Goal: Information Seeking & Learning: Check status

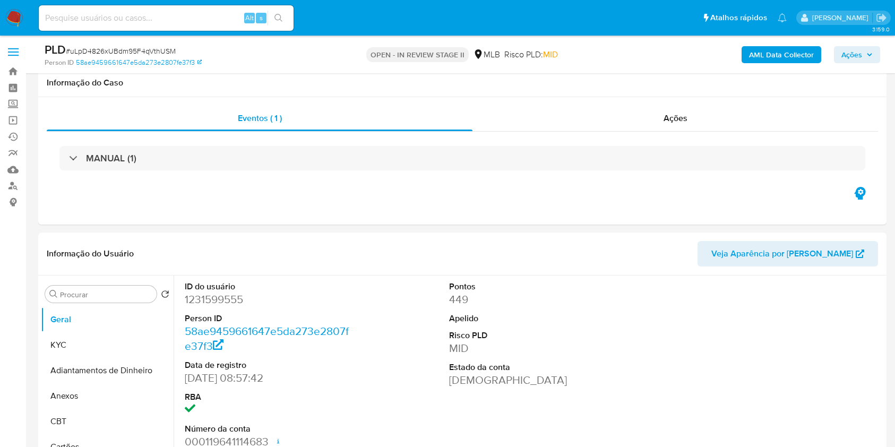
select select "10"
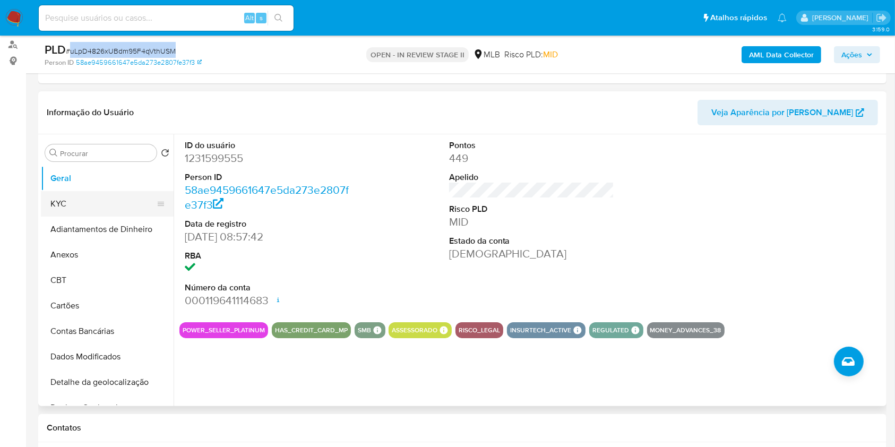
click at [81, 199] on button "KYC" at bounding box center [103, 203] width 124 height 25
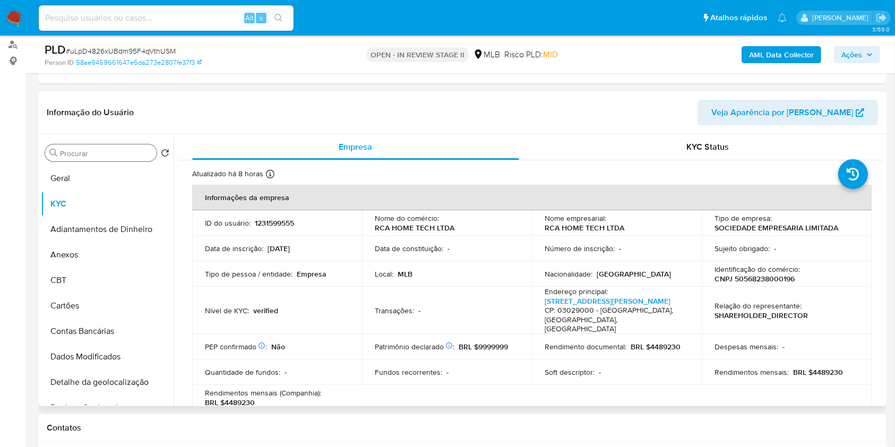
click at [102, 146] on div "Procurar" at bounding box center [100, 152] width 111 height 17
click at [107, 166] on button "Geral" at bounding box center [103, 178] width 124 height 25
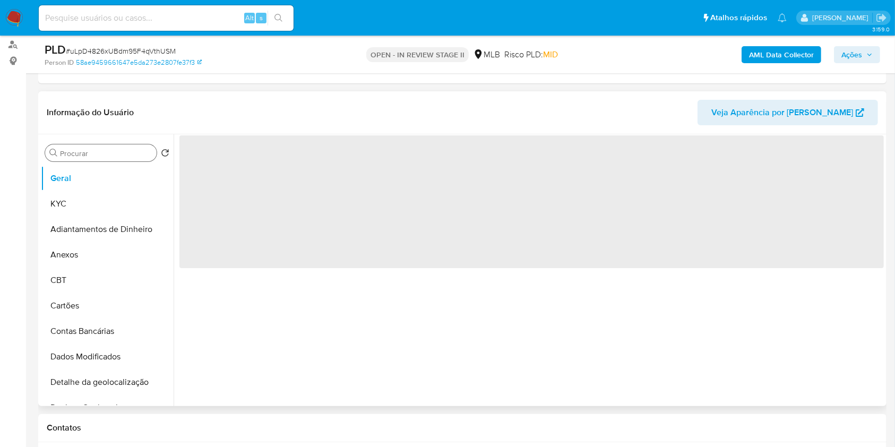
click at [102, 154] on input "Procurar" at bounding box center [106, 154] width 92 height 10
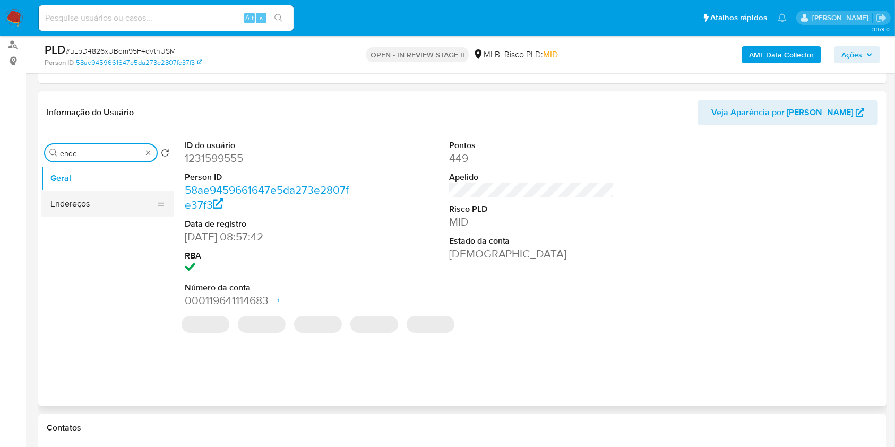
type input "ende"
click at [106, 202] on button "Endereços" at bounding box center [107, 203] width 133 height 25
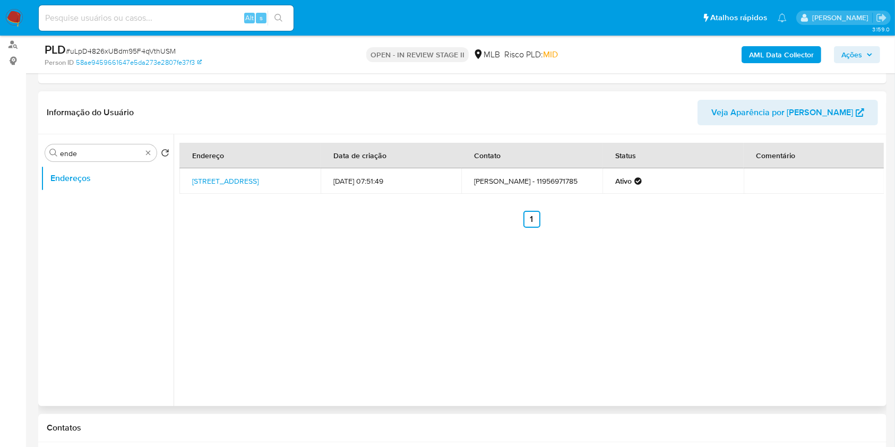
click at [324, 202] on div "Endereço Data de criação Contato Status Comentário [STREET_ADDRESS] 119 [DATE] …" at bounding box center [531, 185] width 704 height 85
click at [258, 182] on link "[STREET_ADDRESS]" at bounding box center [225, 181] width 66 height 11
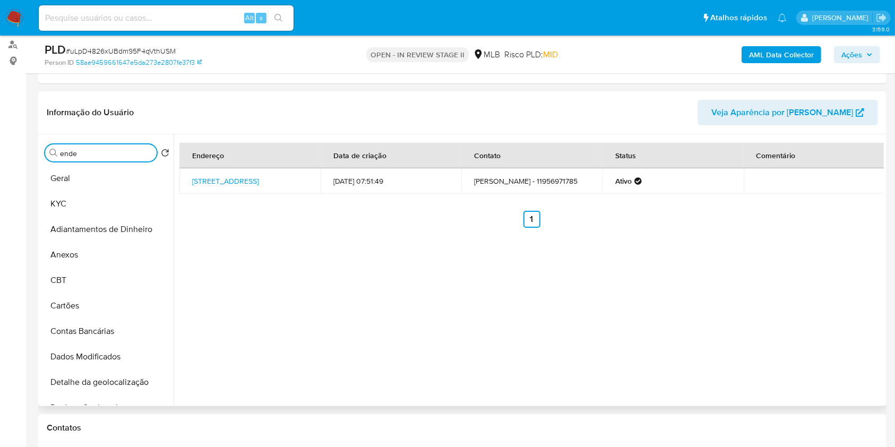
click at [136, 151] on input "ende" at bounding box center [106, 154] width 92 height 10
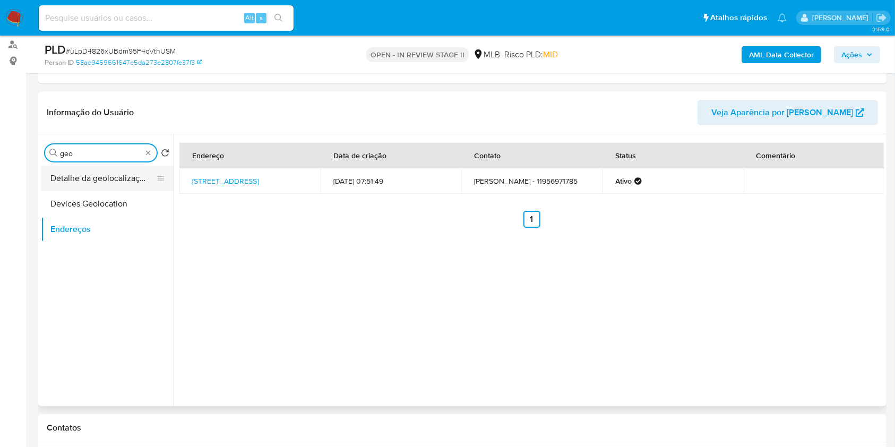
type input "geo"
click at [115, 180] on button "Detalhe da geolocalização" at bounding box center [103, 178] width 124 height 25
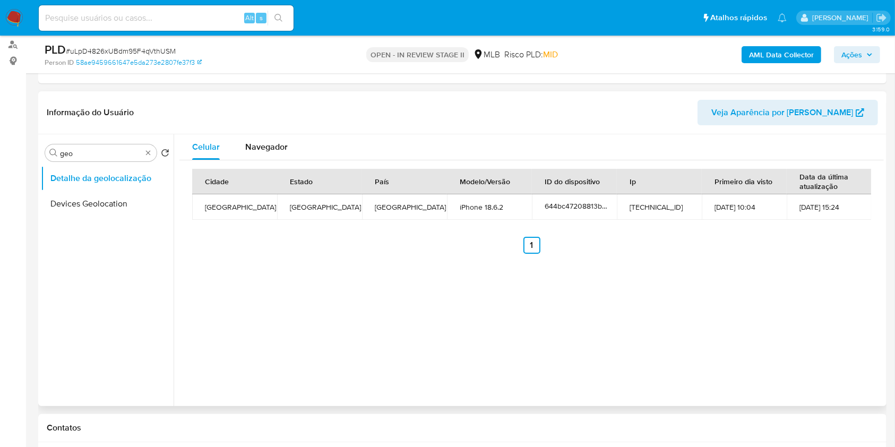
click at [276, 233] on div "Cidade Estado País Modelo/Versão ID do dispositivo Ip Primeiro dia visto Data d…" at bounding box center [531, 211] width 679 height 85
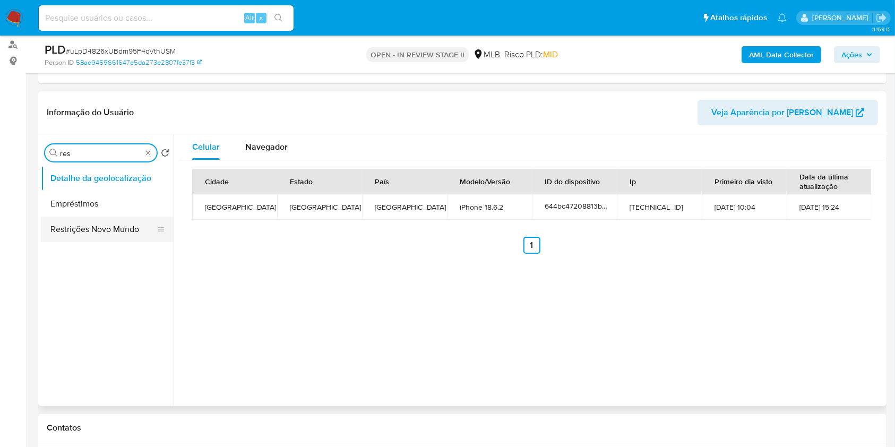
type input "res"
click at [103, 228] on button "Restrições Novo Mundo" at bounding box center [103, 229] width 124 height 25
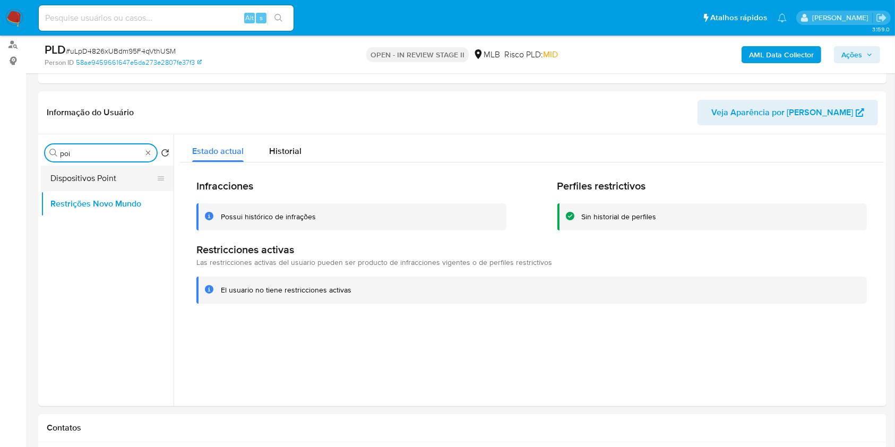
type input "poi"
click at [113, 180] on button "Dispositivos Point" at bounding box center [103, 178] width 124 height 25
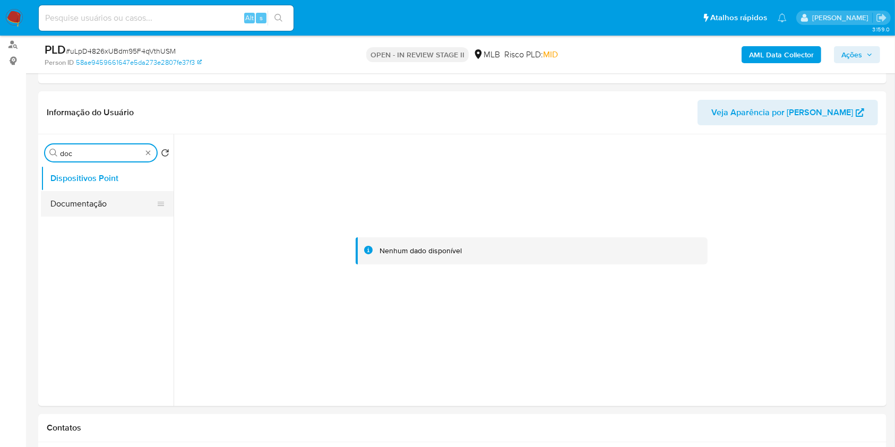
type input "doc"
drag, startPoint x: 97, startPoint y: 202, endPoint x: 103, endPoint y: 206, distance: 7.7
click at [97, 202] on button "Documentação" at bounding box center [107, 203] width 133 height 25
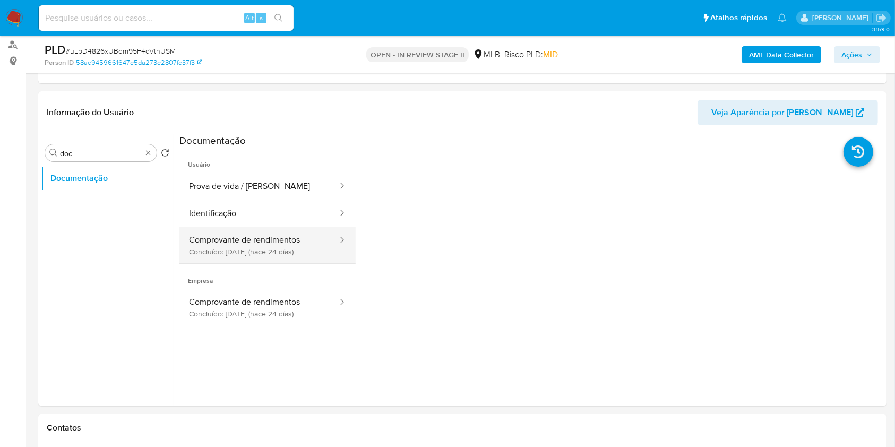
click at [278, 236] on button "Comprovante de rendimentos Concluído: [DATE] (hace 24 días)" at bounding box center [258, 245] width 159 height 36
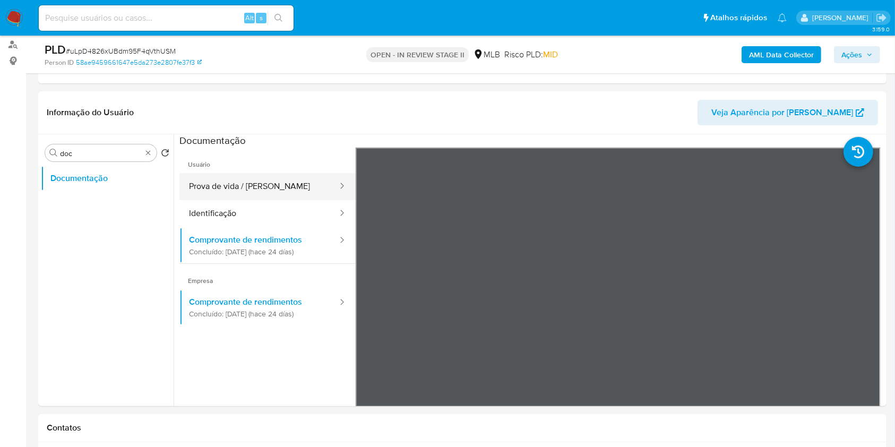
click at [264, 179] on button "Prova de vida / [PERSON_NAME]" at bounding box center [258, 186] width 159 height 27
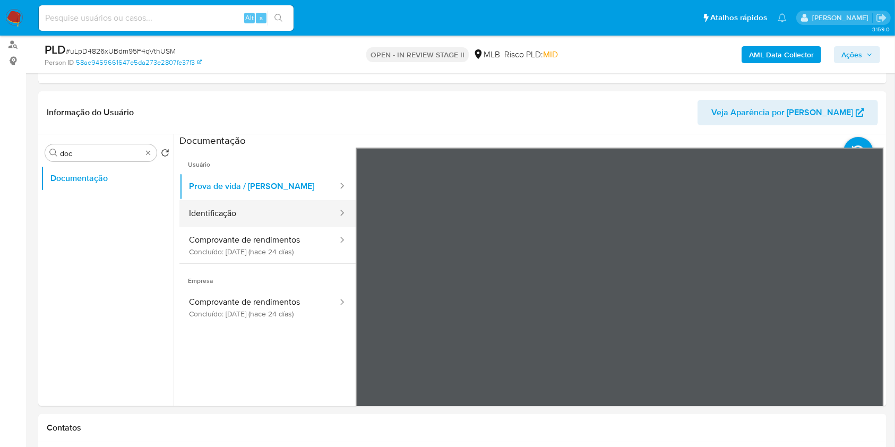
click at [263, 201] on button "Identificação" at bounding box center [258, 213] width 159 height 27
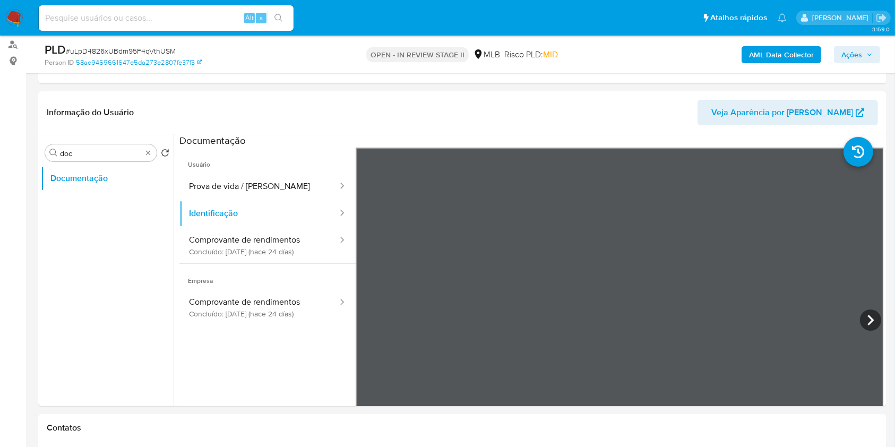
scroll to position [304, 0]
click at [873, 324] on icon at bounding box center [870, 319] width 21 height 21
drag, startPoint x: 290, startPoint y: 183, endPoint x: 337, endPoint y: 193, distance: 47.8
click at [290, 185] on button "Prova de vida / [PERSON_NAME]" at bounding box center [258, 186] width 159 height 27
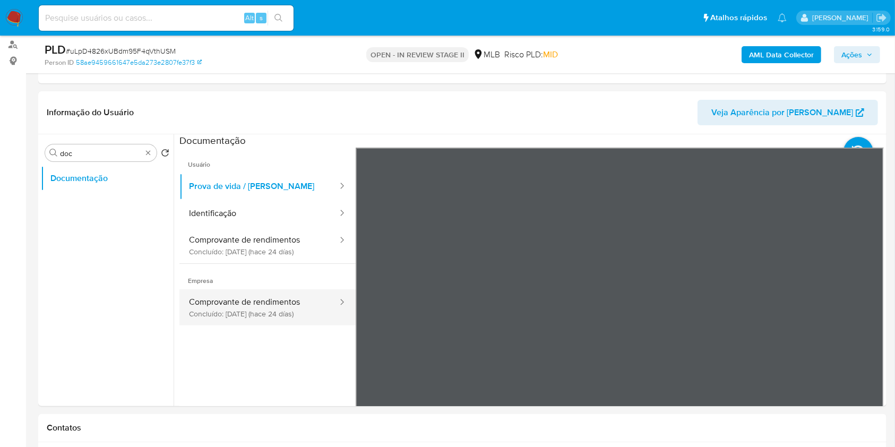
drag, startPoint x: 254, startPoint y: 293, endPoint x: 274, endPoint y: 295, distance: 20.2
click at [254, 295] on button "Comprovante de rendimentos Concluído: [DATE] (hace 24 días)" at bounding box center [258, 307] width 159 height 36
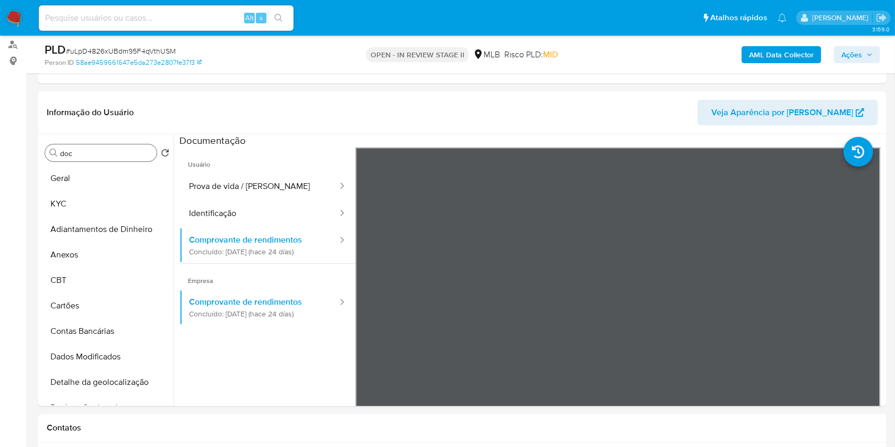
click at [779, 47] on b "AML Data Collector" at bounding box center [781, 54] width 65 height 17
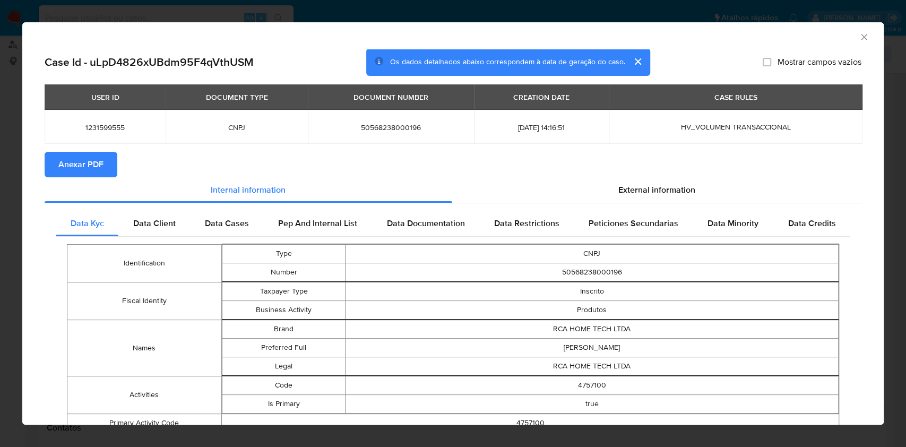
drag, startPoint x: 86, startPoint y: 163, endPoint x: 121, endPoint y: 168, distance: 34.8
click at [86, 165] on span "Anexar PDF" at bounding box center [80, 164] width 45 height 23
click at [859, 35] on icon "Fechar a janela" at bounding box center [864, 37] width 11 height 11
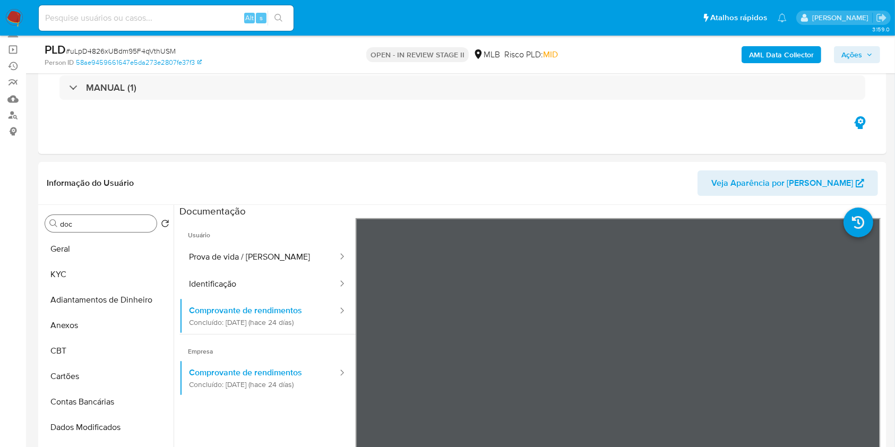
scroll to position [141, 0]
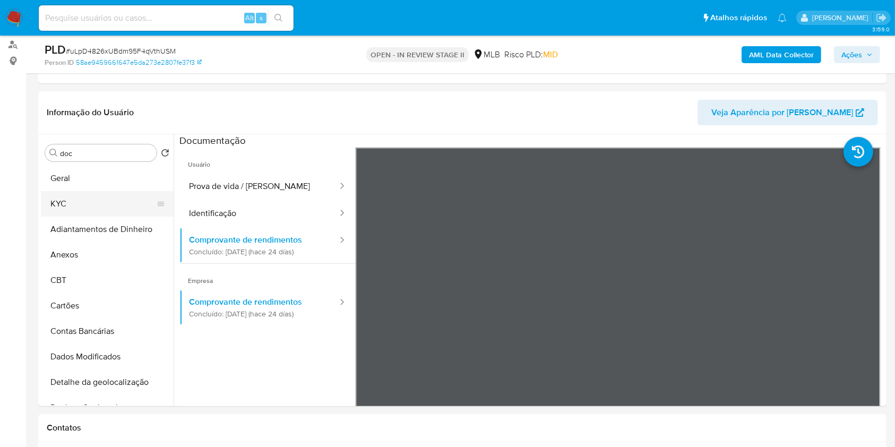
click at [99, 206] on button "KYC" at bounding box center [103, 203] width 124 height 25
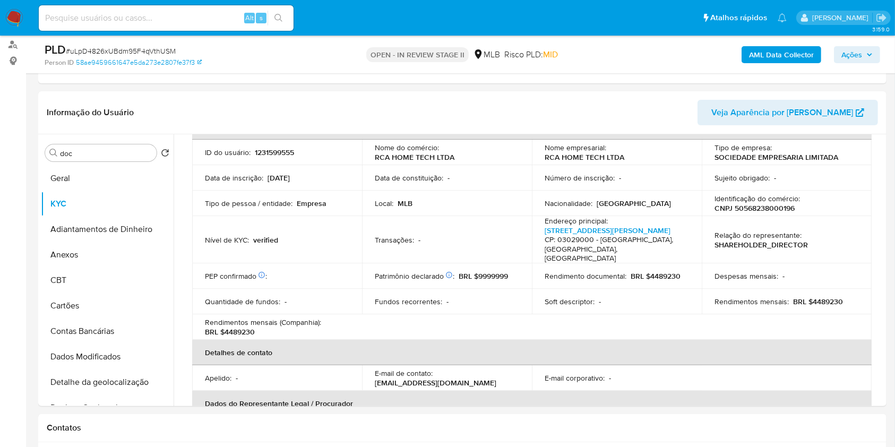
click at [314, 340] on th "Detalhes de contato" at bounding box center [531, 352] width 679 height 25
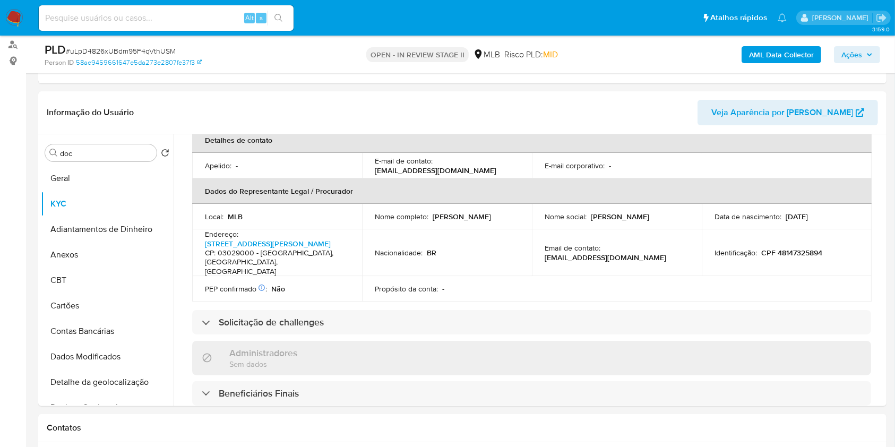
click at [451, 213] on p "[PERSON_NAME]" at bounding box center [461, 217] width 58 height 10
click at [451, 212] on p "[PERSON_NAME]" at bounding box center [461, 217] width 58 height 10
click at [486, 214] on div "Nome completo : [PERSON_NAME]" at bounding box center [447, 217] width 144 height 10
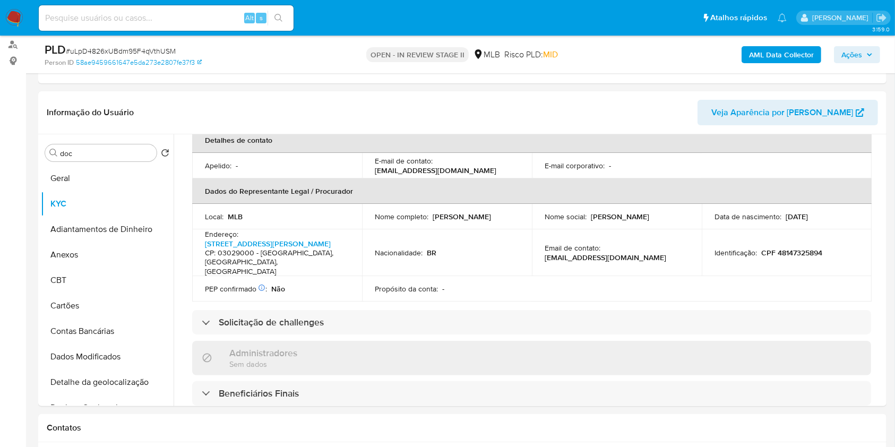
copy p "[PERSON_NAME]"
drag, startPoint x: 478, startPoint y: 214, endPoint x: 452, endPoint y: 227, distance: 29.0
click at [362, 219] on td "Nome completo : [PERSON_NAME]" at bounding box center [447, 216] width 170 height 25
drag, startPoint x: 510, startPoint y: 216, endPoint x: 538, endPoint y: 214, distance: 28.2
click at [510, 216] on div "Nome completo : [PERSON_NAME]" at bounding box center [447, 217] width 144 height 10
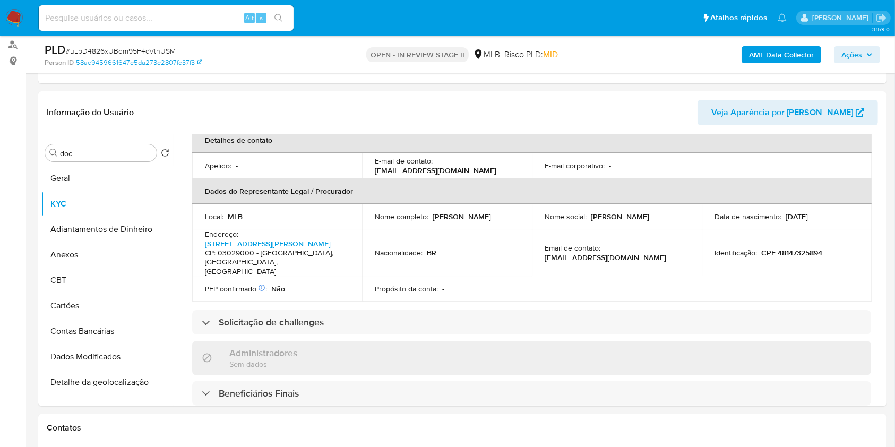
click at [781, 248] on p "CPF 48147325894" at bounding box center [791, 253] width 61 height 10
copy p "48147325894"
